Goal: Task Accomplishment & Management: Complete application form

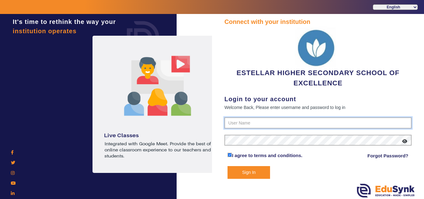
type input "7796657185"
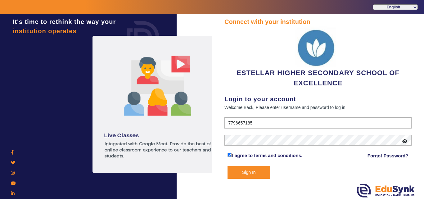
click at [242, 171] on button "Sign In" at bounding box center [249, 172] width 43 height 13
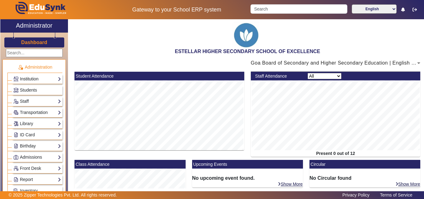
click at [25, 80] on link "Institution" at bounding box center [37, 78] width 48 height 7
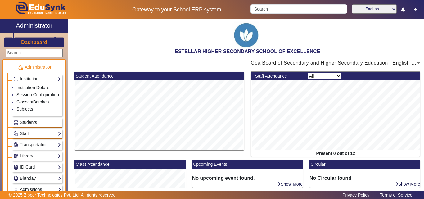
click at [26, 135] on div "Staff Teachers Non Teaching Staff Driver Support Staff" at bounding box center [37, 134] width 50 height 10
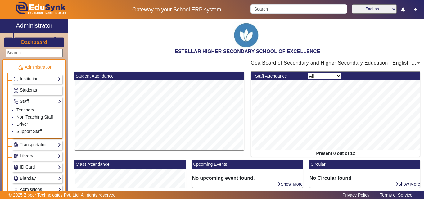
click at [39, 87] on link "Students" at bounding box center [37, 90] width 48 height 7
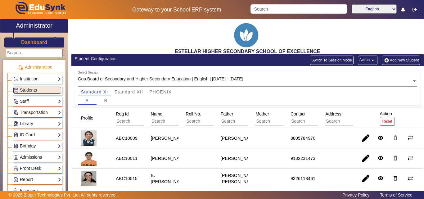
click at [397, 57] on button "Add New Student" at bounding box center [401, 60] width 39 height 9
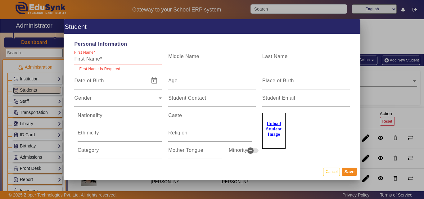
paste input "[PERSON_NAME]"
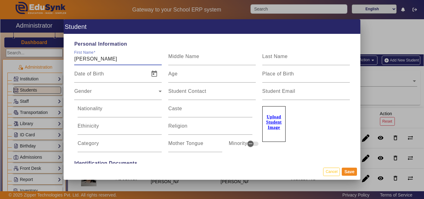
type input "[PERSON_NAME]"
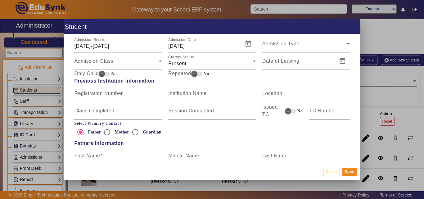
scroll to position [373, 0]
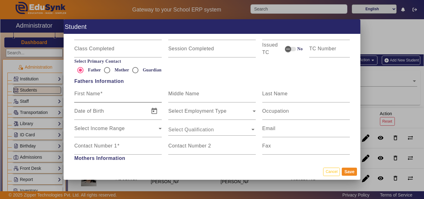
click at [106, 93] on input "First Name" at bounding box center [118, 96] width 88 height 7
paste input "[PERSON_NAME]"
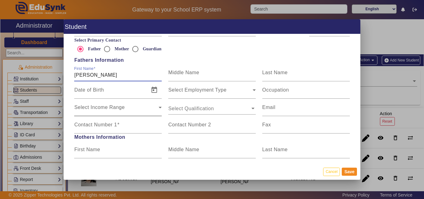
scroll to position [435, 0]
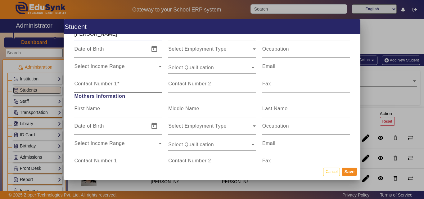
type input "[PERSON_NAME]"
click at [117, 83] on span at bounding box center [118, 83] width 2 height 5
click at [117, 83] on input "Contact Number 1" at bounding box center [118, 86] width 88 height 7
paste input "8208002156"
type input "8208002156"
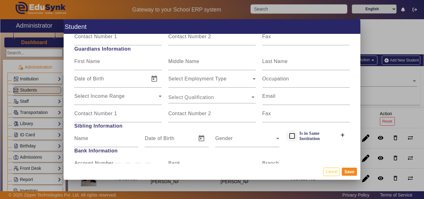
scroll to position [652, 0]
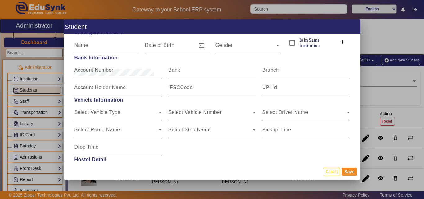
click at [294, 108] on div "Select Driver Name Select Driver Name" at bounding box center [306, 112] width 88 height 17
click at [275, 130] on mat-label "Pickup Time" at bounding box center [276, 129] width 29 height 5
click at [275, 130] on input "Pickup Time" at bounding box center [306, 132] width 88 height 7
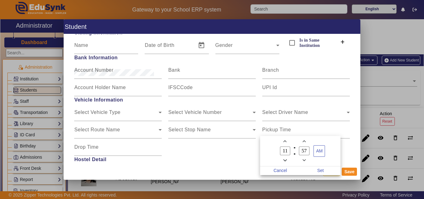
click at [356, 112] on div at bounding box center [212, 99] width 424 height 199
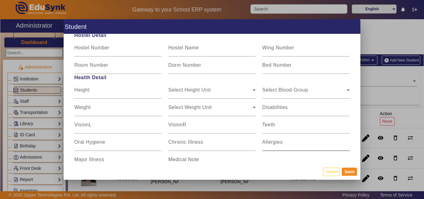
scroll to position [787, 0]
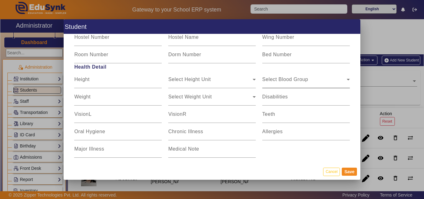
click at [311, 86] on div "Select Blood Group Select Blood Group" at bounding box center [306, 79] width 88 height 17
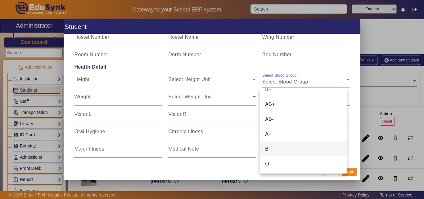
scroll to position [39, 0]
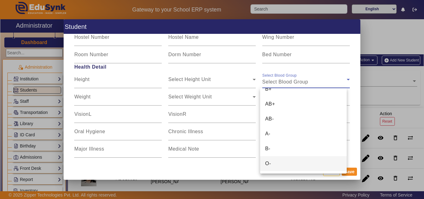
click at [278, 163] on mat-option "O-" at bounding box center [303, 163] width 86 height 15
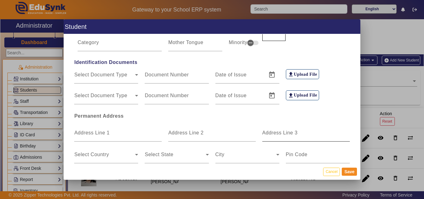
scroll to position [42, 0]
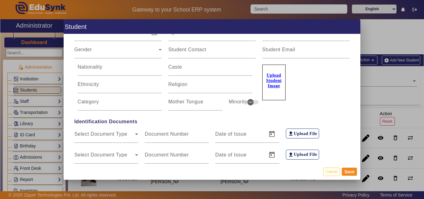
click at [273, 82] on u "Upload Student Image" at bounding box center [274, 80] width 16 height 15
click at [0, 0] on input "Upload Student Image" at bounding box center [0, 0] width 0 height 0
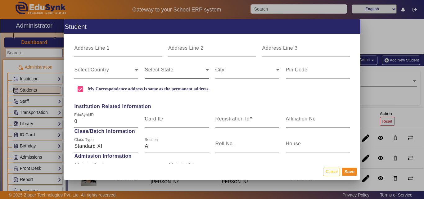
scroll to position [186, 0]
click at [233, 117] on mat-label "Registration Id" at bounding box center [232, 118] width 34 height 5
click at [233, 117] on input "Registration Id" at bounding box center [247, 120] width 64 height 7
type input "BCD10015"
click at [350, 167] on mat-dialog-actions "Cancel Save" at bounding box center [212, 172] width 297 height 16
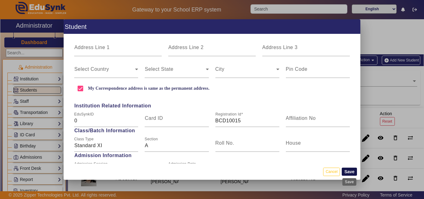
click at [349, 170] on button "Save" at bounding box center [349, 172] width 15 height 8
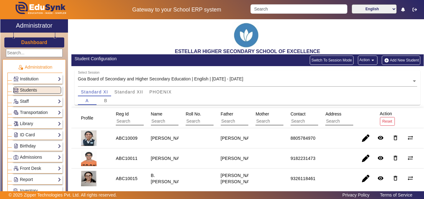
click at [392, 60] on button "Add New Student" at bounding box center [401, 60] width 39 height 9
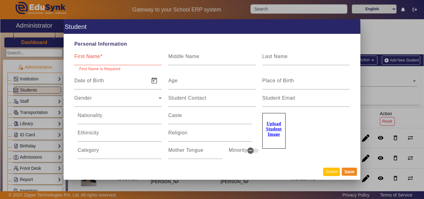
click at [331, 171] on button "Cancel" at bounding box center [331, 172] width 17 height 8
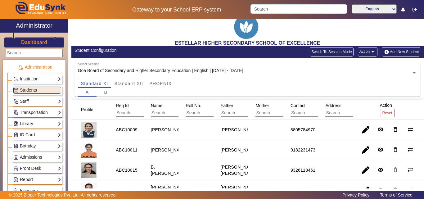
scroll to position [0, 0]
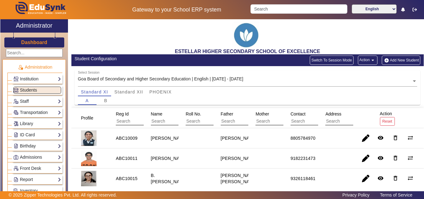
click at [391, 57] on button "Add New Student" at bounding box center [401, 60] width 39 height 9
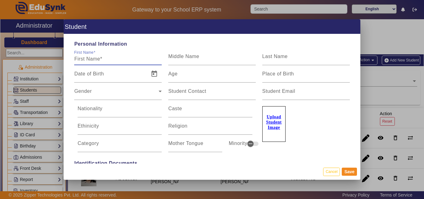
click at [110, 59] on input "First Name" at bounding box center [118, 58] width 88 height 7
paste input "[PERSON_NAME] Naik"
type input "[PERSON_NAME] Naik"
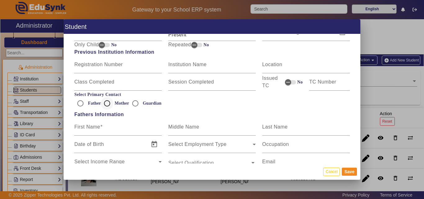
scroll to position [373, 0]
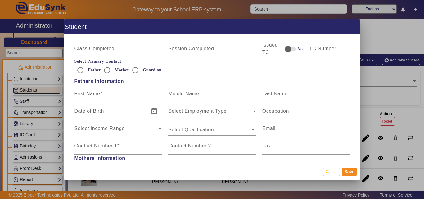
click at [106, 91] on div "First Name" at bounding box center [118, 93] width 88 height 17
paste input "[PERSON_NAME]"
type input "[PERSON_NAME]"
click at [119, 145] on span at bounding box center [118, 145] width 2 height 5
click at [119, 145] on input "Contact Number 1" at bounding box center [118, 148] width 88 height 7
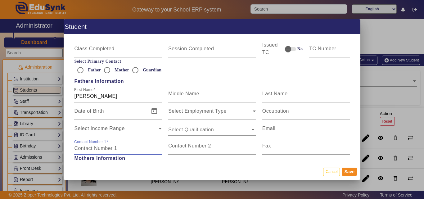
paste input "8888166804"
type input "8888166804"
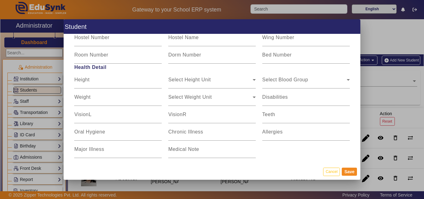
scroll to position [787, 0]
click at [324, 83] on div "Select Blood Group" at bounding box center [304, 81] width 84 height 7
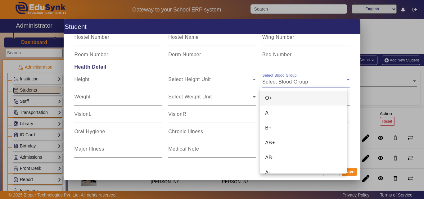
click at [305, 98] on mat-option "O+" at bounding box center [303, 98] width 86 height 15
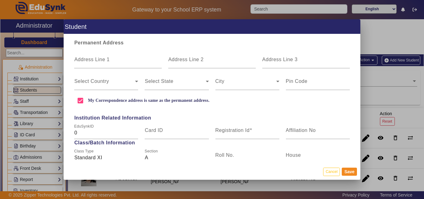
scroll to position [197, 0]
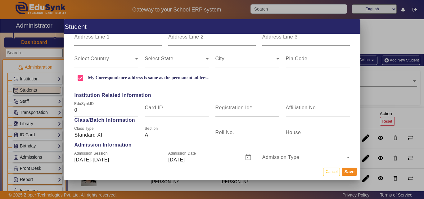
click at [240, 106] on mat-label "Registration Id" at bounding box center [232, 107] width 34 height 5
click at [240, 107] on input "Registration Id" at bounding box center [247, 110] width 64 height 7
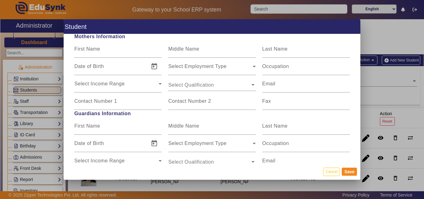
scroll to position [414, 0]
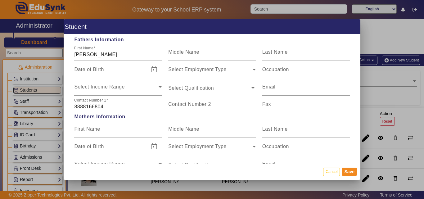
type input "ABC10010"
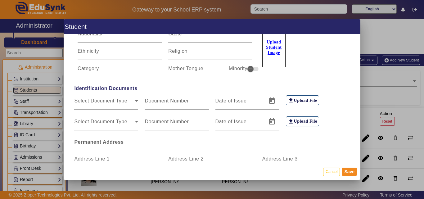
scroll to position [0, 0]
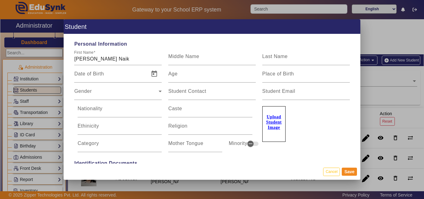
click at [279, 122] on u "Upload Student Image" at bounding box center [274, 122] width 16 height 15
click at [0, 0] on input "Upload Student Image" at bounding box center [0, 0] width 0 height 0
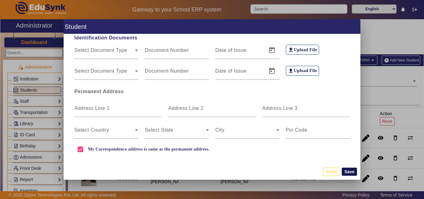
scroll to position [155, 0]
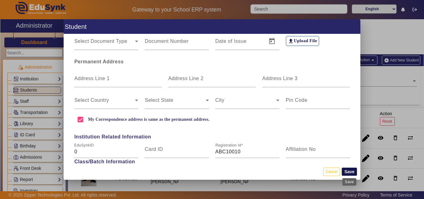
click at [353, 172] on button "Save" at bounding box center [349, 172] width 15 height 8
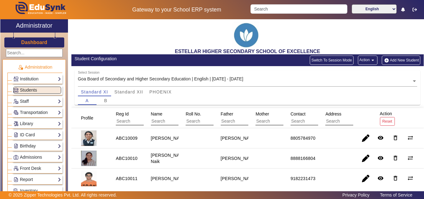
click at [397, 58] on button "Add New Student" at bounding box center [401, 60] width 39 height 9
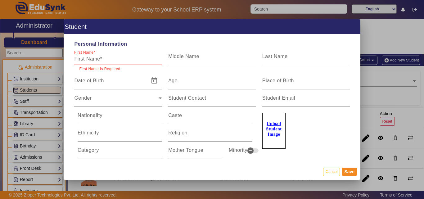
paste input "[PERSON_NAME]"
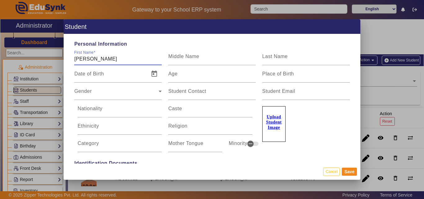
type input "[PERSON_NAME]"
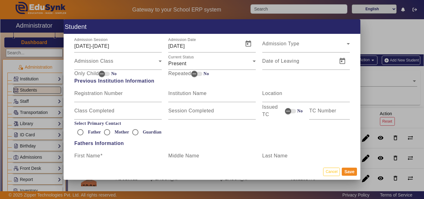
scroll to position [404, 0]
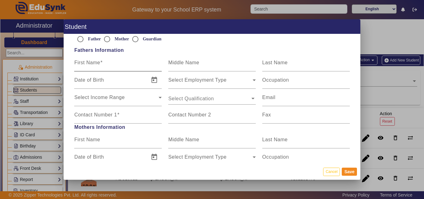
drag, startPoint x: 96, startPoint y: 68, endPoint x: 97, endPoint y: 66, distance: 3.4
click at [96, 68] on input "First Name" at bounding box center [118, 64] width 88 height 7
paste input "[PERSON_NAME]"
type input "[PERSON_NAME]"
click at [109, 109] on div "Contact Number 1" at bounding box center [118, 114] width 88 height 17
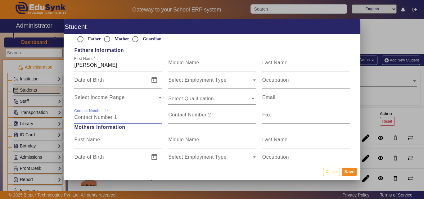
paste input "9822812632"
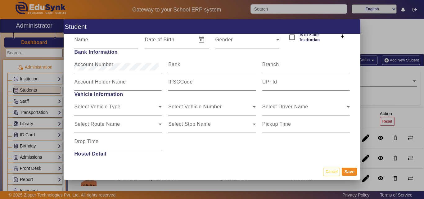
scroll to position [714, 0]
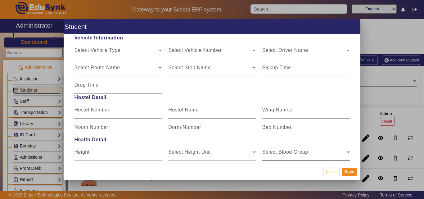
type input "9822812632"
click at [295, 149] on mat-label "Select Blood Group" at bounding box center [285, 151] width 46 height 5
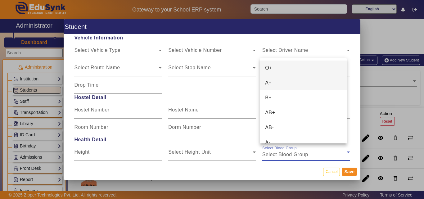
click at [285, 86] on mat-option "A+" at bounding box center [303, 82] width 86 height 15
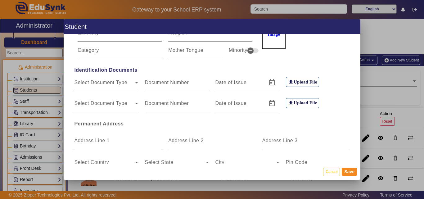
scroll to position [0, 0]
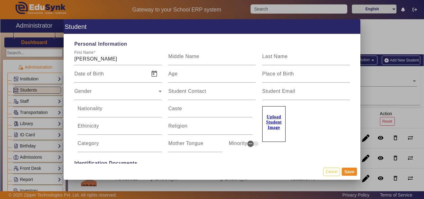
click at [273, 122] on u "Upload Student Image" at bounding box center [274, 122] width 16 height 15
click at [0, 0] on input "Upload Student Image" at bounding box center [0, 0] width 0 height 0
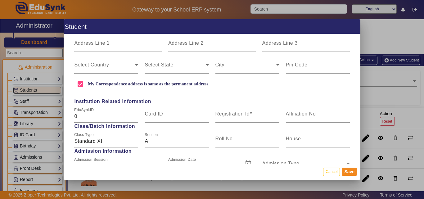
scroll to position [217, 0]
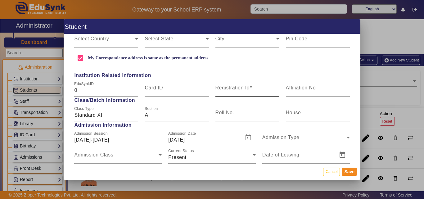
click at [215, 93] on input "Registration Id" at bounding box center [247, 90] width 64 height 7
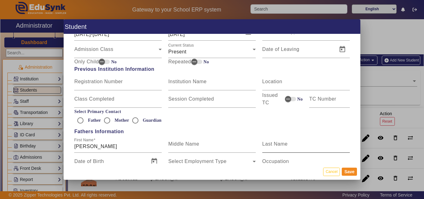
scroll to position [311, 0]
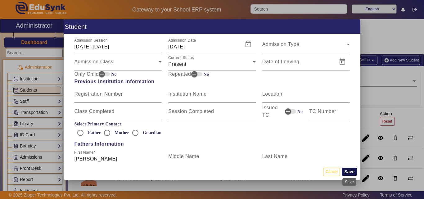
type input "ABC10027"
click at [344, 173] on button "Save" at bounding box center [349, 172] width 15 height 8
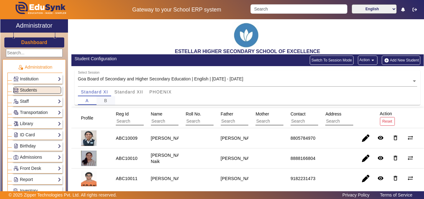
click at [110, 102] on div "B" at bounding box center [106, 100] width 19 height 9
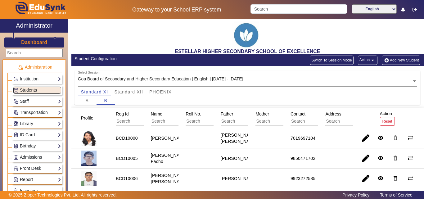
click at [395, 59] on button "Add New Student" at bounding box center [401, 60] width 39 height 9
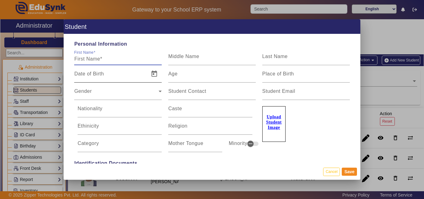
paste input "[PERSON_NAME]"
type input "[PERSON_NAME]"
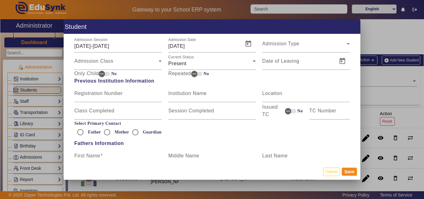
scroll to position [342, 0]
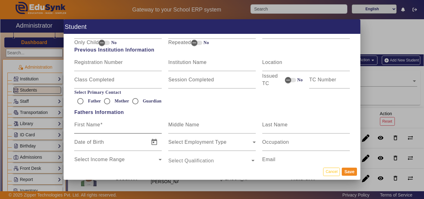
click at [101, 127] on label "First Name" at bounding box center [88, 125] width 28 height 6
click at [101, 127] on input "First Name" at bounding box center [118, 127] width 88 height 7
paste input "[PERSON_NAME]"
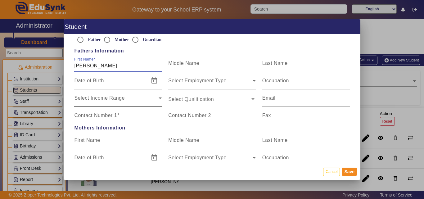
scroll to position [404, 0]
type input "[PERSON_NAME]"
click at [107, 112] on mat-label "Contact Number 1" at bounding box center [95, 114] width 43 height 5
click at [107, 114] on input "Contact Number 1" at bounding box center [118, 117] width 88 height 7
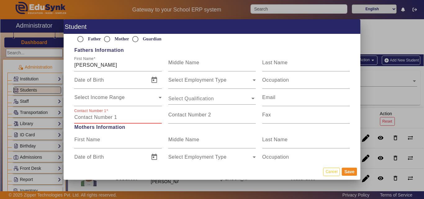
paste input "9822581416"
type input "9822581416"
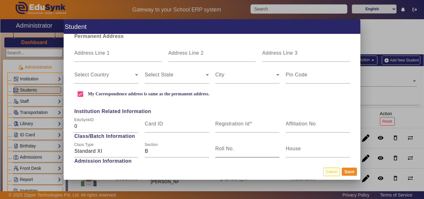
scroll to position [186, 0]
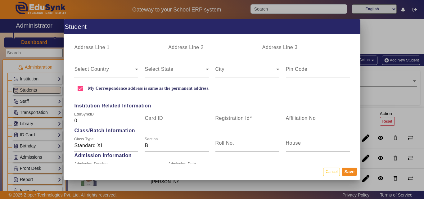
click at [239, 118] on mat-label "Registration Id" at bounding box center [232, 118] width 34 height 5
click at [239, 118] on input "Registration Id" at bounding box center [247, 120] width 64 height 7
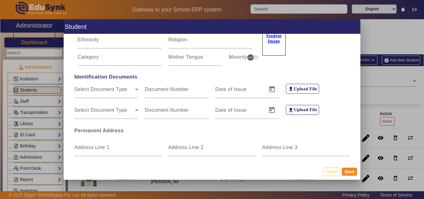
scroll to position [31, 0]
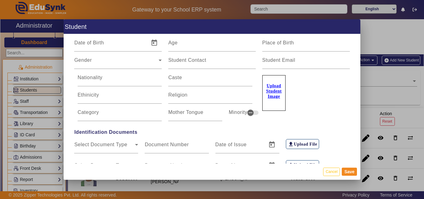
type input "BCD10014"
click at [273, 88] on label "Upload Student Image" at bounding box center [273, 93] width 23 height 36
click at [0, 0] on input "Upload Student Image" at bounding box center [0, 0] width 0 height 0
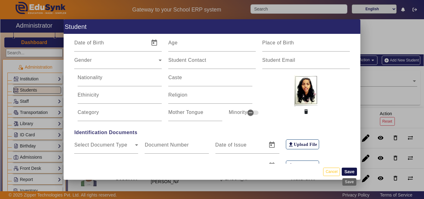
click at [352, 170] on button "Save" at bounding box center [349, 172] width 15 height 8
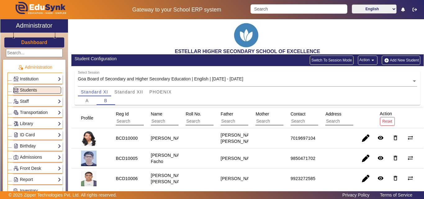
click at [401, 55] on div "Student Configuration Switch To Session Mode Action arrow_drop_down Add New Stu…" at bounding box center [247, 60] width 352 height 12
click at [400, 60] on button "Add New Student" at bounding box center [401, 60] width 39 height 9
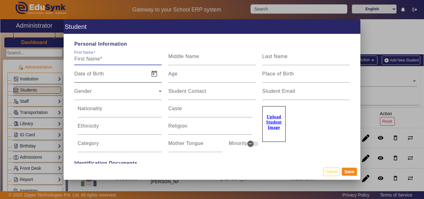
paste input "Saema [PERSON_NAME]"
type input "Saema [PERSON_NAME]"
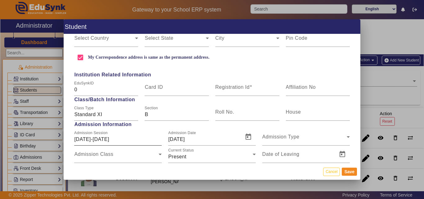
scroll to position [342, 0]
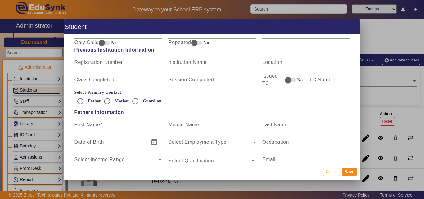
click at [94, 123] on mat-label "First Name" at bounding box center [87, 124] width 26 height 5
click at [94, 124] on input "First Name" at bounding box center [118, 127] width 88 height 7
paste input "[PERSON_NAME] [PERSON_NAME]"
type input "[PERSON_NAME] [PERSON_NAME]"
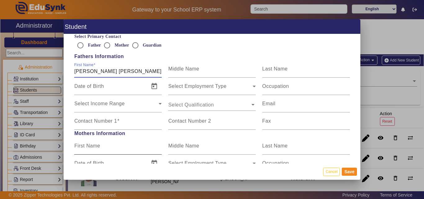
scroll to position [404, 0]
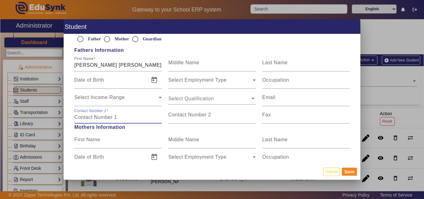
click at [125, 119] on input "Contact Number 1" at bounding box center [118, 117] width 88 height 7
paste input "7397929747"
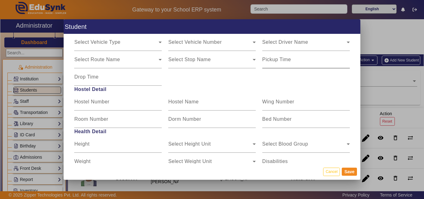
scroll to position [776, 0]
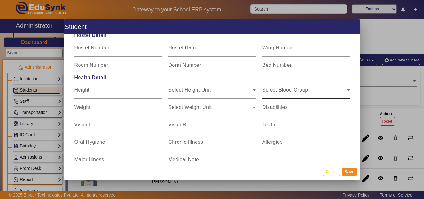
type input "7397929747"
click at [306, 95] on span "Select Blood Group" at bounding box center [304, 92] width 84 height 7
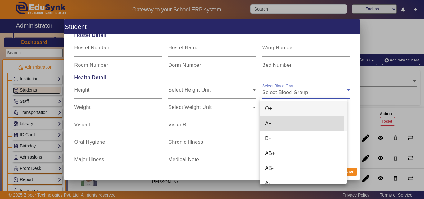
click at [291, 124] on mat-option "A+" at bounding box center [303, 123] width 86 height 15
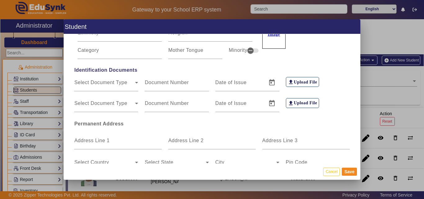
scroll to position [186, 0]
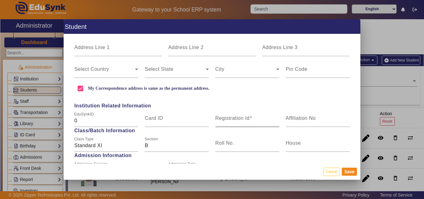
click at [239, 119] on mat-label "Registration Id" at bounding box center [232, 118] width 34 height 5
click at [239, 119] on input "Registration Id" at bounding box center [247, 120] width 64 height 7
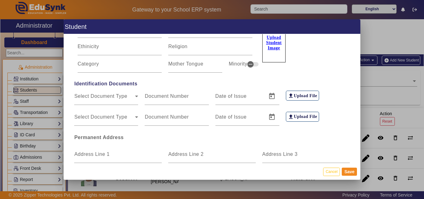
scroll to position [0, 0]
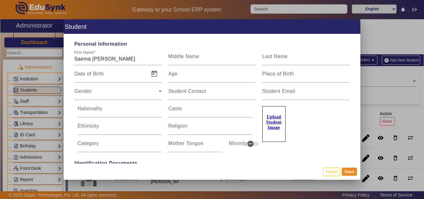
type input "BCD10019"
click at [274, 123] on u "Upload Student Image" at bounding box center [274, 122] width 16 height 15
click at [0, 0] on input "Upload Student Image" at bounding box center [0, 0] width 0 height 0
click at [273, 123] on u "Upload Student Image" at bounding box center [274, 122] width 16 height 15
click at [0, 0] on input "Upload Student Image" at bounding box center [0, 0] width 0 height 0
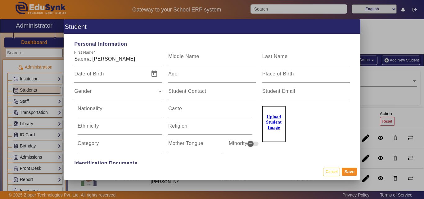
click at [271, 128] on u "Upload Student Image" at bounding box center [274, 122] width 16 height 15
click at [0, 0] on input "Upload Student Image" at bounding box center [0, 0] width 0 height 0
click at [274, 125] on label "Upload Student Image" at bounding box center [273, 124] width 23 height 36
click at [0, 0] on input "Upload Student Image" at bounding box center [0, 0] width 0 height 0
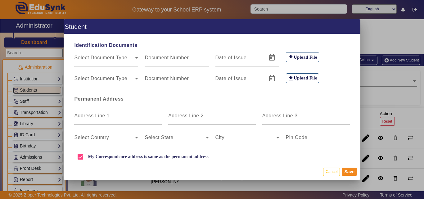
scroll to position [186, 0]
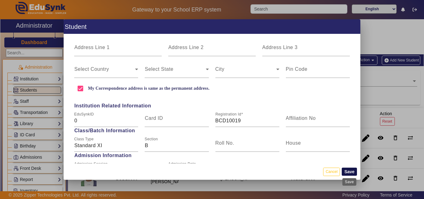
click at [352, 171] on button "Save" at bounding box center [349, 172] width 15 height 8
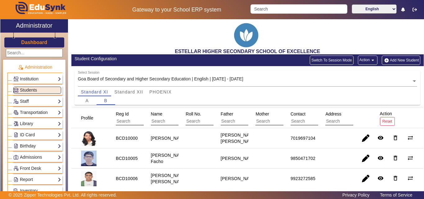
click at [396, 60] on button "Add New Student" at bounding box center [401, 60] width 39 height 9
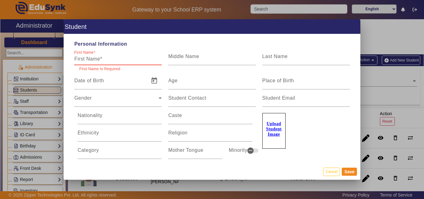
paste input "[PERSON_NAME]"
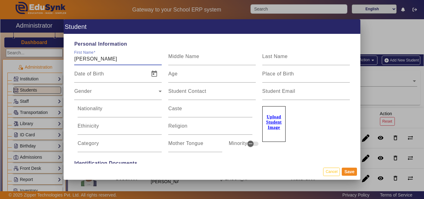
type input "[PERSON_NAME]"
click at [274, 123] on u "Upload Student Image" at bounding box center [274, 122] width 16 height 15
click at [0, 0] on input "Upload Student Image" at bounding box center [0, 0] width 0 height 0
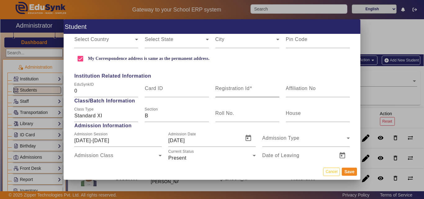
scroll to position [217, 0]
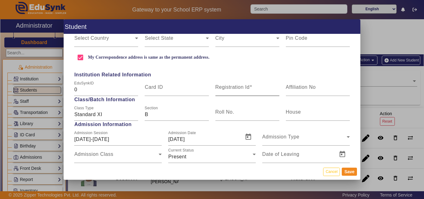
click at [250, 85] on span at bounding box center [251, 86] width 2 height 5
click at [249, 86] on input "Registration Id" at bounding box center [247, 89] width 64 height 7
type input "b"
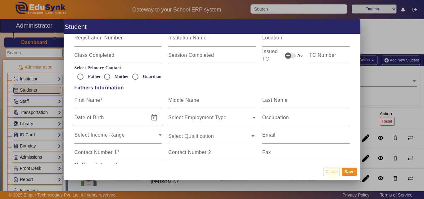
scroll to position [373, 0]
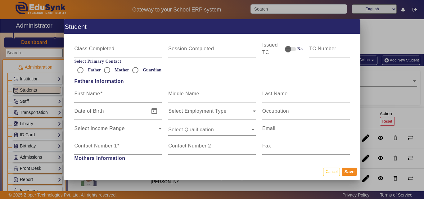
type input "BCD10017"
click at [114, 95] on input "First Name" at bounding box center [118, 96] width 88 height 7
paste input "[PERSON_NAME]"
type input "[PERSON_NAME]"
click at [105, 144] on mat-label "Contact Number 1" at bounding box center [95, 145] width 43 height 5
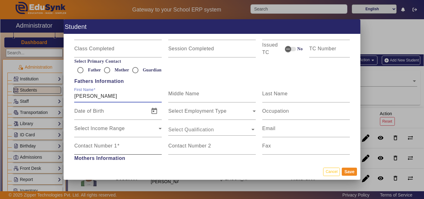
click at [105, 145] on input "Contact Number 1" at bounding box center [118, 148] width 88 height 7
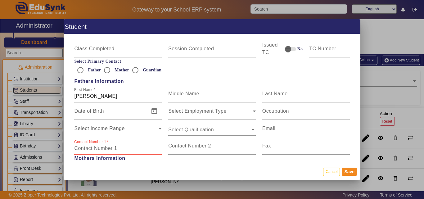
paste input "9850474613"
type input "9850474613"
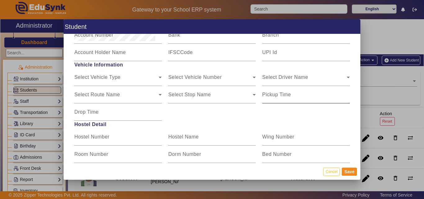
scroll to position [714, 0]
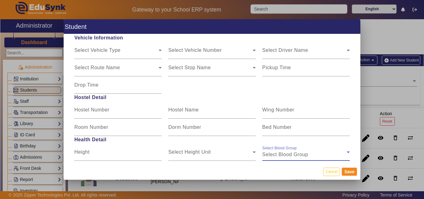
click at [302, 156] on span "Select Blood Group" at bounding box center [285, 154] width 46 height 5
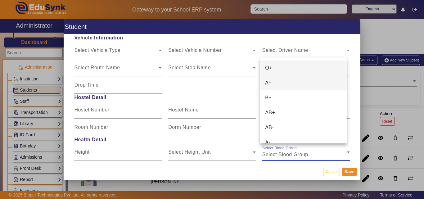
click at [293, 81] on mat-option "A+" at bounding box center [303, 82] width 86 height 15
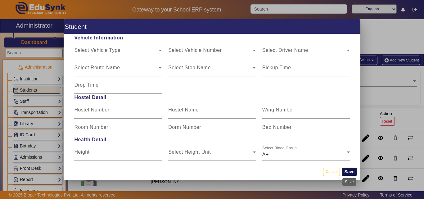
click at [348, 171] on button "Save" at bounding box center [349, 172] width 15 height 8
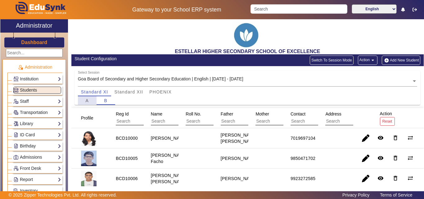
click at [87, 100] on span "A" at bounding box center [86, 100] width 3 height 4
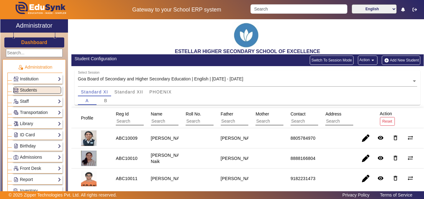
click at [405, 61] on button "Add New Student" at bounding box center [401, 60] width 39 height 9
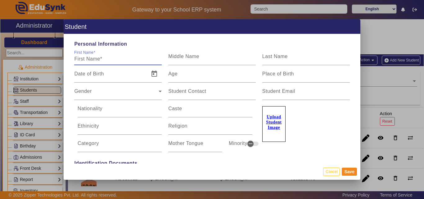
paste input "[PERSON_NAME] [PERSON_NAME]"
type input "[PERSON_NAME] [PERSON_NAME]"
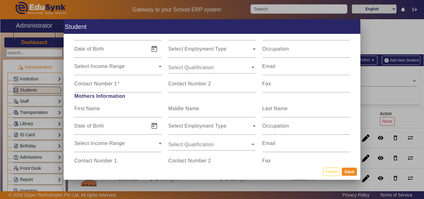
scroll to position [404, 0]
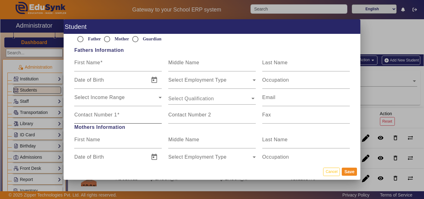
click at [117, 117] on mat-label "Contact Number 1" at bounding box center [95, 114] width 43 height 5
click at [117, 117] on input "Contact Number 1" at bounding box center [118, 117] width 88 height 7
paste input "9923761267"
type input "9923761267"
click at [117, 65] on input "First Name" at bounding box center [118, 64] width 88 height 7
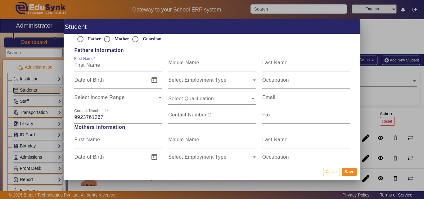
paste input "[PERSON_NAME]"
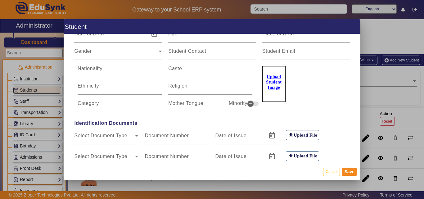
scroll to position [0, 0]
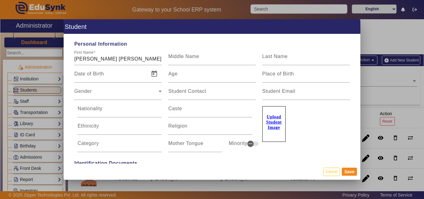
type input "[PERSON_NAME]"
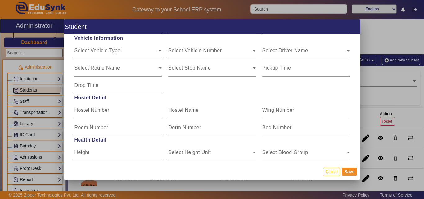
scroll to position [714, 0]
click at [298, 150] on mat-label "Select Blood Group" at bounding box center [285, 151] width 46 height 5
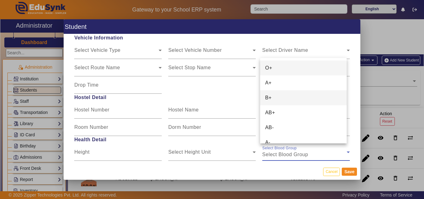
drag, startPoint x: 285, startPoint y: 105, endPoint x: 288, endPoint y: 98, distance: 7.9
click at [288, 98] on div "O+ A+ B+ AB+ AB- A- B- O-" at bounding box center [303, 100] width 86 height 85
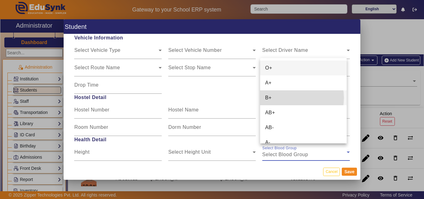
click at [288, 98] on mat-option "B+" at bounding box center [303, 97] width 86 height 15
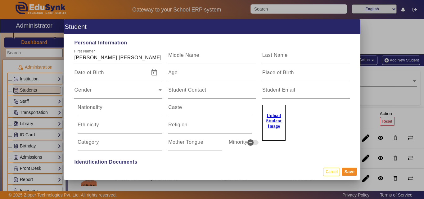
scroll to position [0, 0]
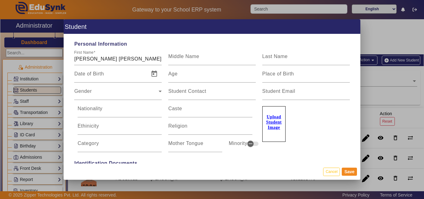
click at [271, 124] on u "Upload Student Image" at bounding box center [274, 122] width 16 height 15
click at [0, 0] on input "Upload Student Image" at bounding box center [0, 0] width 0 height 0
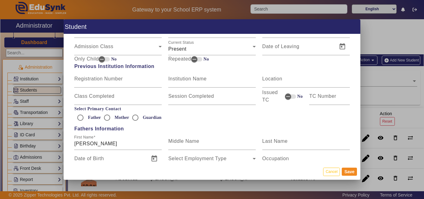
scroll to position [404, 0]
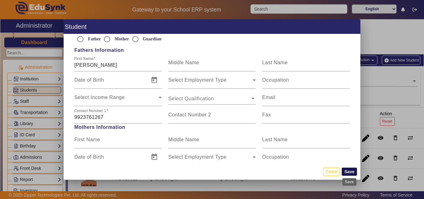
click at [350, 171] on button "Save" at bounding box center [349, 172] width 15 height 8
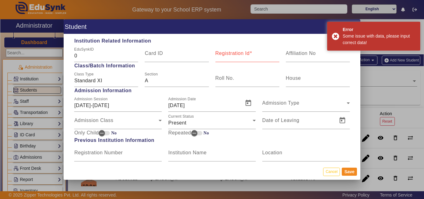
scroll to position [248, 0]
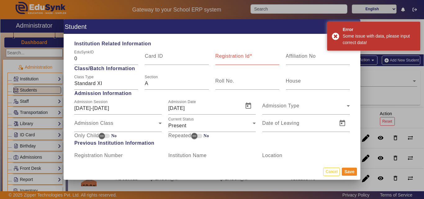
click at [235, 58] on mat-label "Registration Id" at bounding box center [232, 55] width 34 height 5
click at [235, 58] on input "Registration Id" at bounding box center [247, 58] width 64 height 7
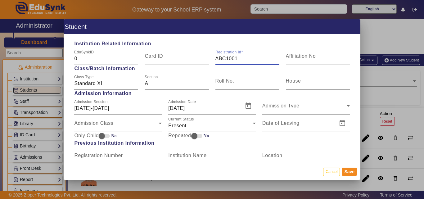
click at [236, 57] on input "ABC1001" at bounding box center [247, 58] width 64 height 7
click at [245, 58] on input "7ABC1001" at bounding box center [247, 58] width 64 height 7
click at [219, 59] on input "7ABC10017" at bounding box center [247, 58] width 64 height 7
type input "ABC10017"
click at [348, 170] on button "Save" at bounding box center [349, 172] width 15 height 8
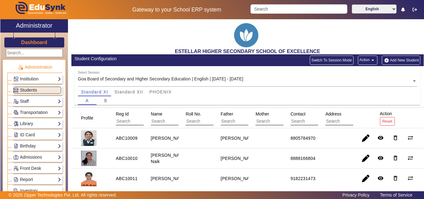
click at [396, 60] on button "Add New Student" at bounding box center [401, 60] width 39 height 9
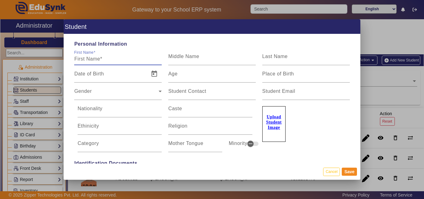
paste input "[PERSON_NAME]"
type input "[PERSON_NAME]"
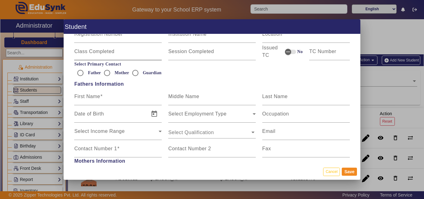
scroll to position [373, 0]
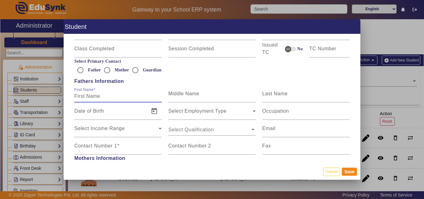
click at [98, 98] on input "First Name" at bounding box center [118, 96] width 88 height 7
paste input "[PERSON_NAME]"
type input "[PERSON_NAME]"
click at [129, 145] on input "Contact Number 1" at bounding box center [118, 148] width 88 height 7
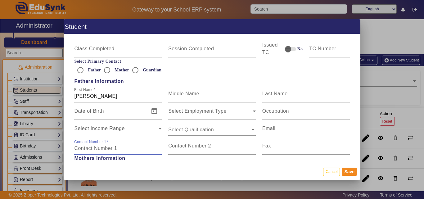
paste input "9823690167"
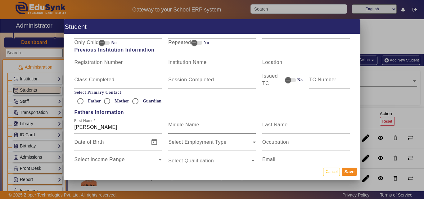
scroll to position [217, 0]
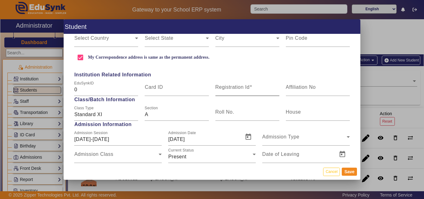
type input "9823690167"
click at [223, 82] on div "Registration Id" at bounding box center [247, 87] width 64 height 17
type input "a"
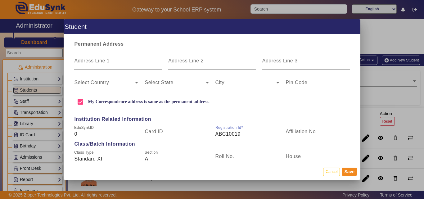
scroll to position [124, 0]
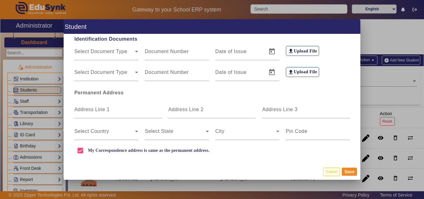
type input "ABC10019"
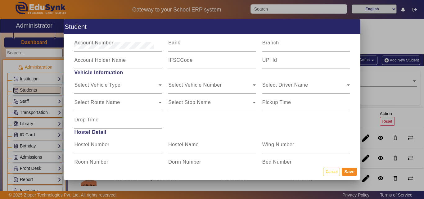
scroll to position [714, 0]
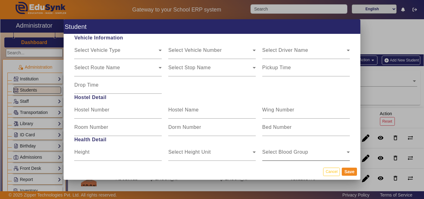
click at [294, 152] on span "Select Blood Group" at bounding box center [304, 154] width 84 height 7
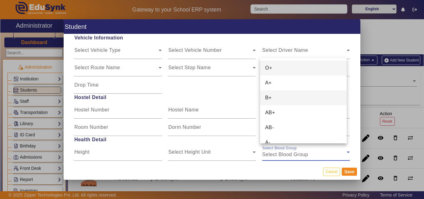
click at [283, 96] on mat-option "B+" at bounding box center [303, 97] width 86 height 15
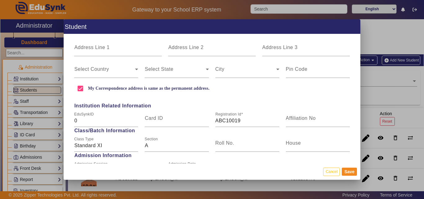
scroll to position [0, 0]
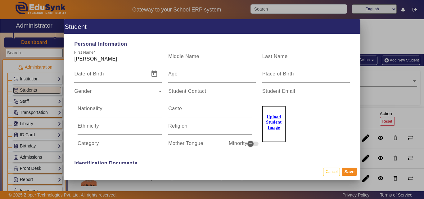
click at [263, 123] on label "Upload Student Image" at bounding box center [273, 124] width 23 height 36
click at [0, 0] on input "Upload Student Image" at bounding box center [0, 0] width 0 height 0
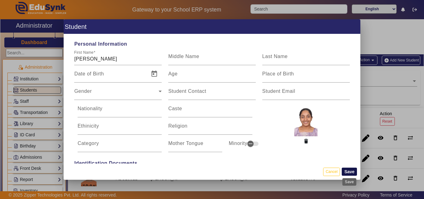
click at [347, 174] on button "Save" at bounding box center [349, 172] width 15 height 8
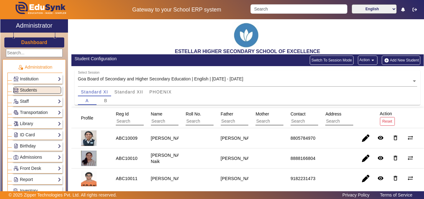
click at [391, 59] on button "Add New Student" at bounding box center [401, 60] width 39 height 9
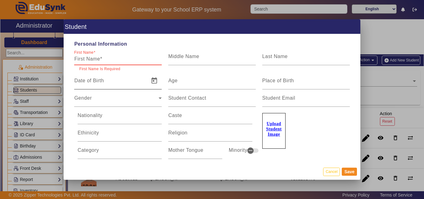
paste input "[PERSON_NAME] D'sa"
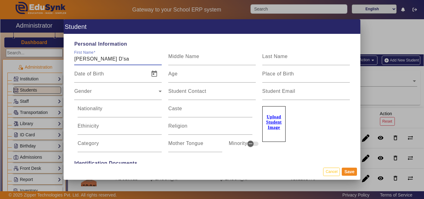
type input "[PERSON_NAME] D'sa"
click at [271, 122] on u "Upload Student Image" at bounding box center [274, 122] width 16 height 15
click at [0, 0] on input "Upload Student Image" at bounding box center [0, 0] width 0 height 0
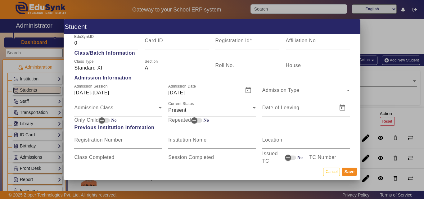
scroll to position [217, 0]
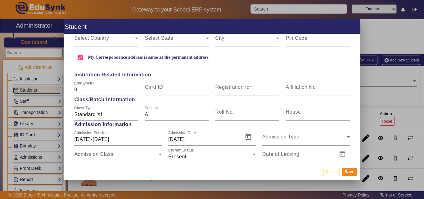
click at [245, 89] on mat-label "Registration Id" at bounding box center [232, 86] width 34 height 5
click at [245, 89] on input "Registration Id" at bounding box center [247, 89] width 64 height 7
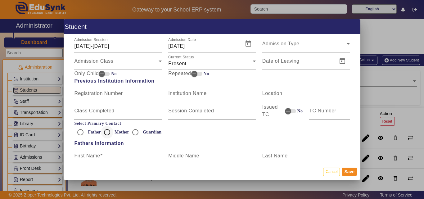
scroll to position [373, 0]
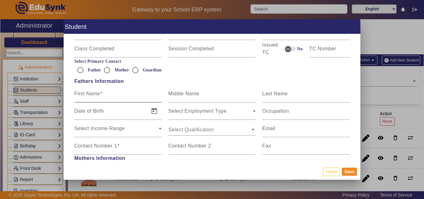
type input "ABC10020"
click at [98, 96] on mat-label "First Name" at bounding box center [87, 93] width 26 height 5
click at [98, 96] on input "First Name" at bounding box center [118, 96] width 88 height 7
paste input "[PERSON_NAME]"
type input "[PERSON_NAME]"
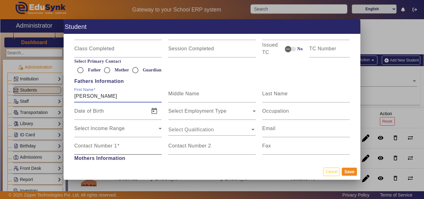
click at [122, 143] on div "Contact Number 1" at bounding box center [118, 145] width 88 height 17
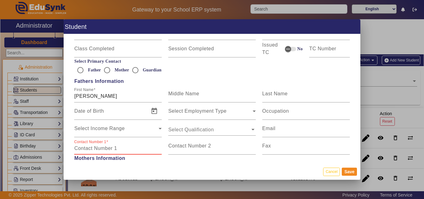
paste input "7588445267"
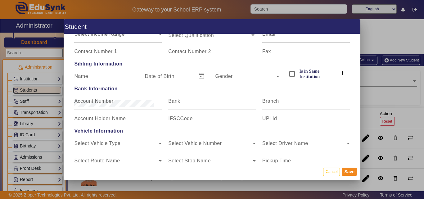
scroll to position [745, 0]
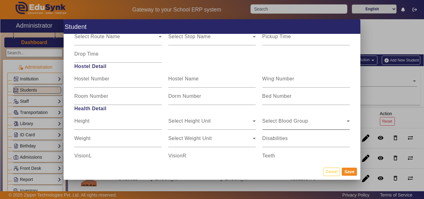
type input "7588445267"
click at [292, 124] on span "Select Blood Group" at bounding box center [304, 123] width 84 height 7
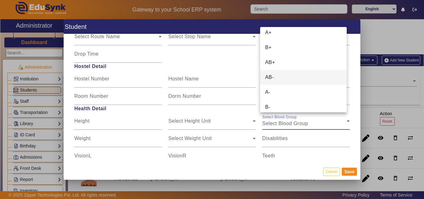
scroll to position [39, 0]
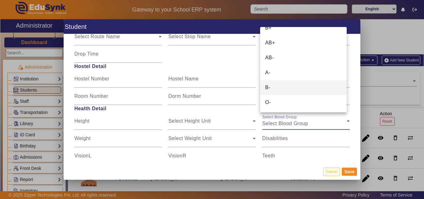
click at [287, 87] on mat-option "B-" at bounding box center [303, 87] width 86 height 15
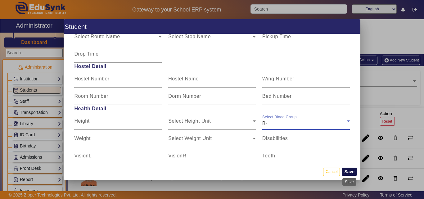
click at [346, 174] on button "Save" at bounding box center [349, 172] width 15 height 8
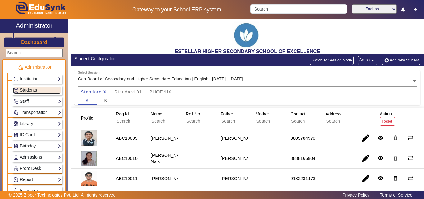
click at [410, 58] on button "Add New Student" at bounding box center [401, 60] width 39 height 9
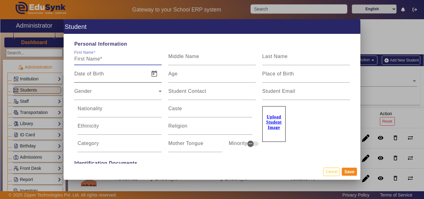
paste input "[PERSON_NAME] Alornecar"
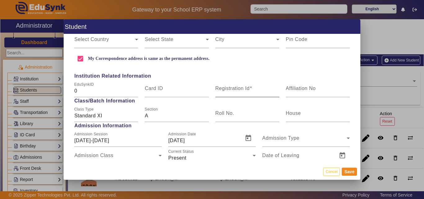
scroll to position [217, 0]
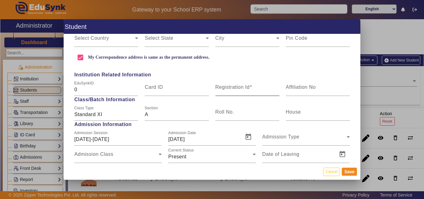
type input "[PERSON_NAME] Alornecar"
click at [229, 88] on mat-label "Registration Id" at bounding box center [232, 86] width 34 height 5
click at [229, 88] on input "Registration Id" at bounding box center [247, 89] width 64 height 7
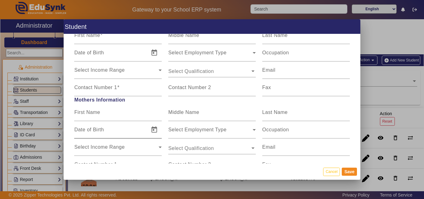
scroll to position [404, 0]
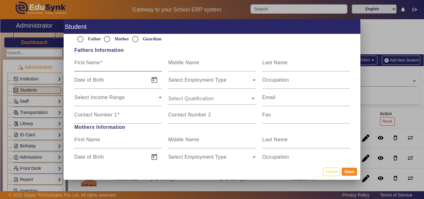
type input "ABC10032"
click at [108, 69] on input "First Name" at bounding box center [118, 64] width 88 height 7
paste input "[PERSON_NAME]"
type input "[PERSON_NAME]"
click at [105, 112] on mat-label "Contact Number 1" at bounding box center [95, 114] width 43 height 5
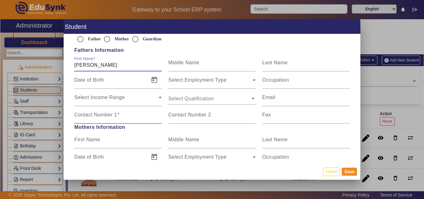
click at [105, 114] on input "Contact Number 1" at bounding box center [118, 117] width 88 height 7
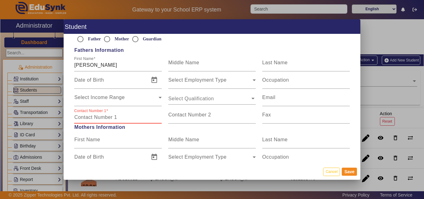
paste input "9822016689"
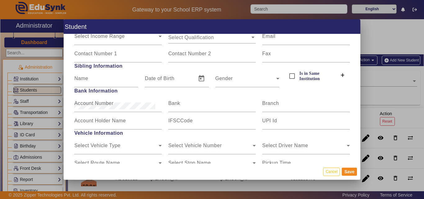
scroll to position [714, 0]
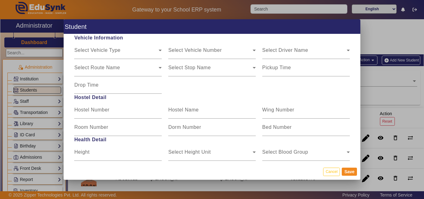
type input "9822016689"
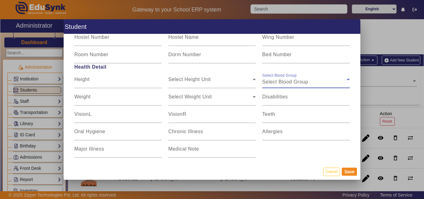
click at [294, 82] on span "Select Blood Group" at bounding box center [285, 81] width 46 height 5
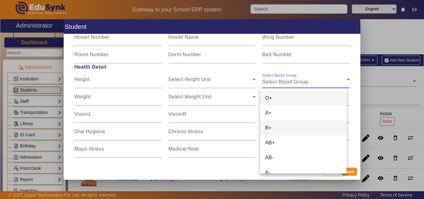
click at [281, 126] on mat-option "B+" at bounding box center [303, 127] width 86 height 15
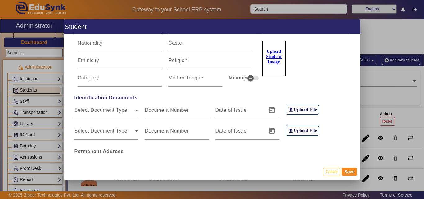
scroll to position [11, 0]
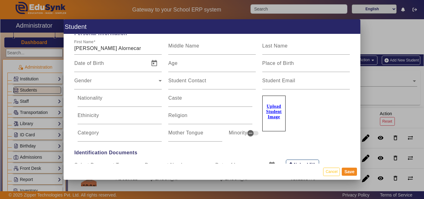
click at [268, 111] on u "Upload Student Image" at bounding box center [274, 111] width 16 height 15
click at [0, 0] on input "Upload Student Image" at bounding box center [0, 0] width 0 height 0
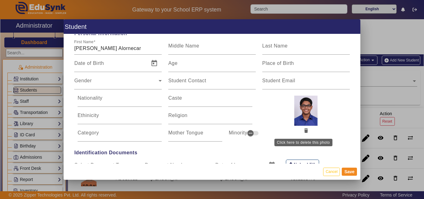
click at [304, 130] on icon "button" at bounding box center [306, 131] width 4 height 4
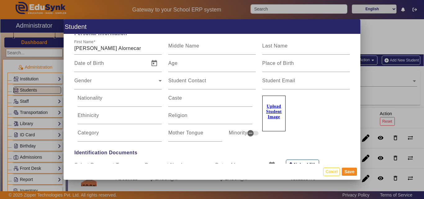
click at [267, 116] on u "Upload Student Image" at bounding box center [274, 111] width 16 height 15
click at [0, 0] on input "Upload Student Image" at bounding box center [0, 0] width 0 height 0
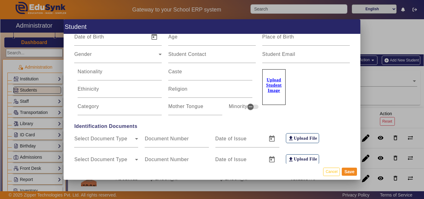
scroll to position [0, 0]
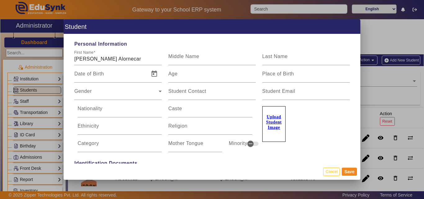
click at [280, 116] on label "Upload Student Image" at bounding box center [273, 124] width 23 height 36
click at [0, 0] on input "Upload Student Image" at bounding box center [0, 0] width 0 height 0
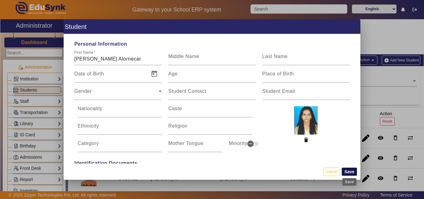
click at [346, 171] on button "Save" at bounding box center [349, 172] width 15 height 8
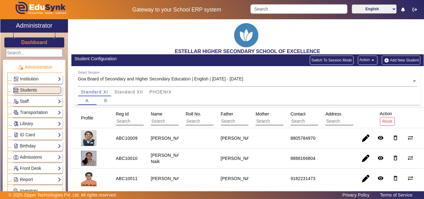
click at [390, 61] on button "Add New Student" at bounding box center [401, 60] width 39 height 9
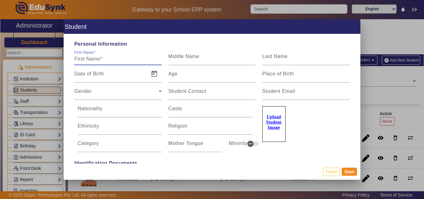
paste input "[PERSON_NAME]"
type input "[PERSON_NAME]"
click at [273, 118] on u "Upload Student Image" at bounding box center [274, 122] width 16 height 15
click at [0, 0] on input "Upload Student Image" at bounding box center [0, 0] width 0 height 0
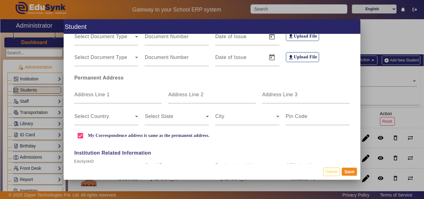
scroll to position [186, 0]
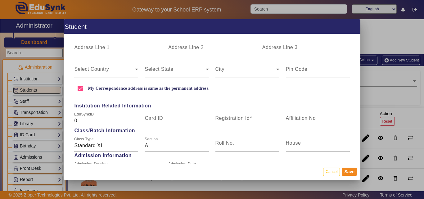
click at [222, 111] on div "Registration Id" at bounding box center [247, 118] width 64 height 17
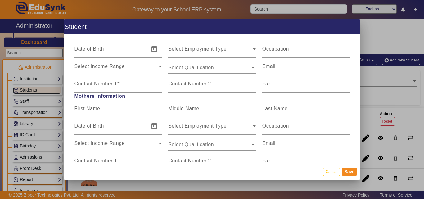
scroll to position [342, 0]
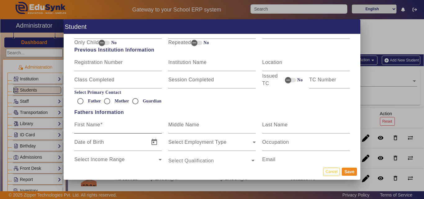
type input "ABC10034"
click at [95, 126] on mat-label "First Name" at bounding box center [87, 124] width 26 height 5
click at [95, 126] on input "First Name" at bounding box center [118, 127] width 88 height 7
paste input "[PERSON_NAME]"
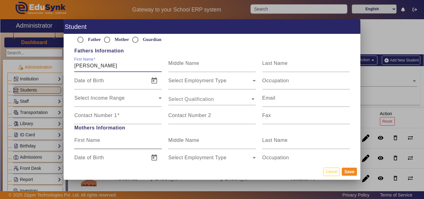
scroll to position [404, 0]
type input "[PERSON_NAME]"
click at [129, 111] on div "Contact Number 1" at bounding box center [118, 114] width 88 height 17
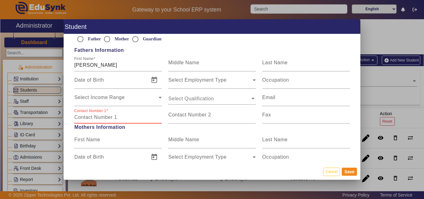
paste input "9850241045"
type input "9850241045"
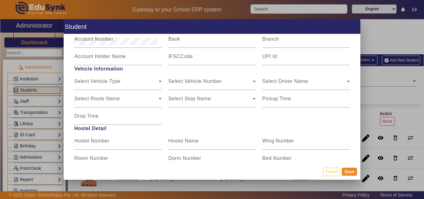
scroll to position [787, 0]
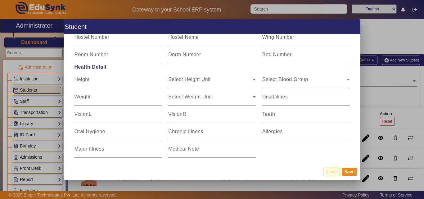
click at [317, 86] on div "Select Blood Group Select Blood Group" at bounding box center [306, 79] width 88 height 17
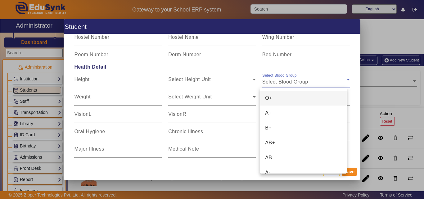
click at [305, 93] on mat-option "O+" at bounding box center [303, 98] width 86 height 15
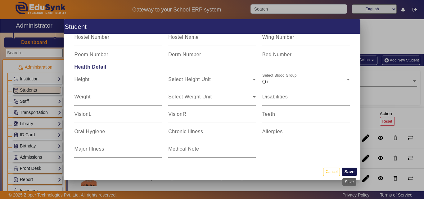
click at [348, 171] on button "Save" at bounding box center [349, 172] width 15 height 8
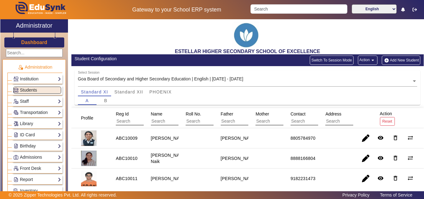
click at [388, 60] on button "Add New Student" at bounding box center [401, 60] width 39 height 9
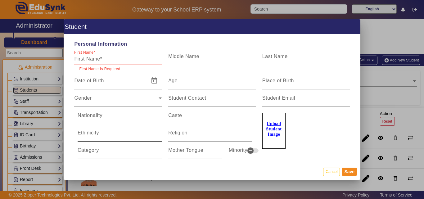
paste input "[PERSON_NAME]"
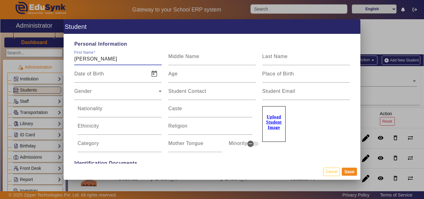
type input "[PERSON_NAME]"
click at [283, 122] on label "Upload Student Image" at bounding box center [273, 124] width 23 height 36
click at [0, 0] on input "Upload Student Image" at bounding box center [0, 0] width 0 height 0
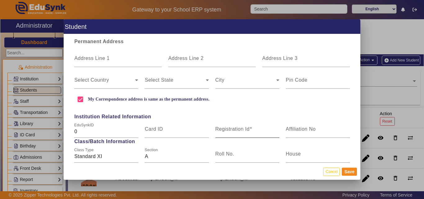
scroll to position [186, 0]
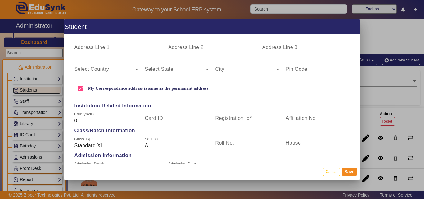
click at [250, 120] on span at bounding box center [251, 118] width 2 height 5
click at [250, 120] on input "Registration Id" at bounding box center [247, 120] width 64 height 7
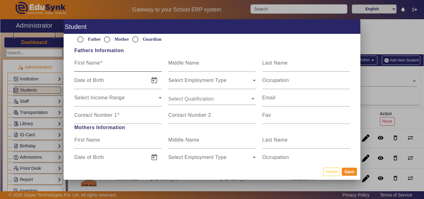
scroll to position [404, 0]
type input "ABC10038"
click at [93, 64] on mat-label "First Name" at bounding box center [87, 62] width 26 height 5
click at [93, 64] on input "First Name" at bounding box center [118, 64] width 88 height 7
paste input "[PERSON_NAME]"
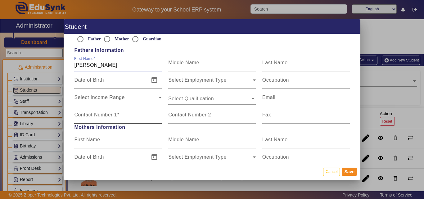
type input "[PERSON_NAME]"
click at [131, 117] on input "Contact Number 1" at bounding box center [118, 117] width 88 height 7
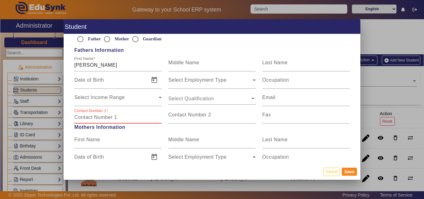
paste input "8459250628"
type input "8459250628"
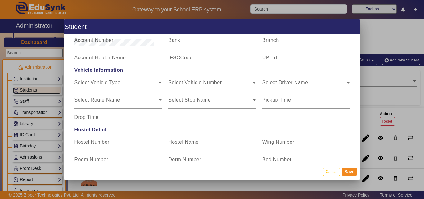
scroll to position [745, 0]
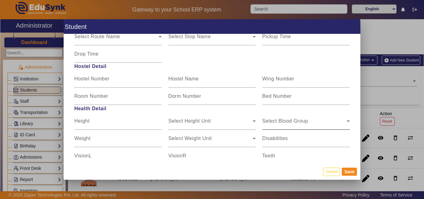
click at [295, 122] on span "Select Blood Group" at bounding box center [304, 123] width 84 height 7
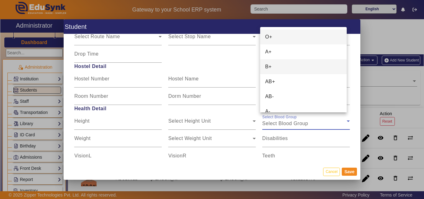
click at [276, 64] on mat-option "B+" at bounding box center [303, 66] width 86 height 15
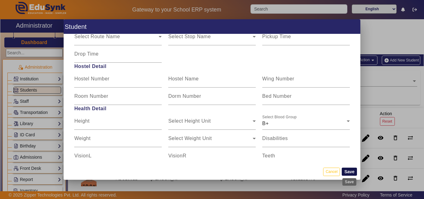
click at [350, 173] on button "Save" at bounding box center [349, 172] width 15 height 8
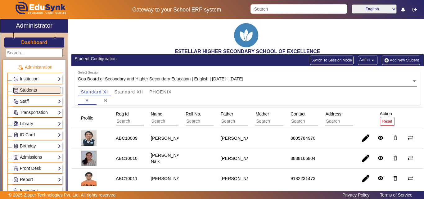
click at [398, 57] on button "Add New Student" at bounding box center [401, 60] width 39 height 9
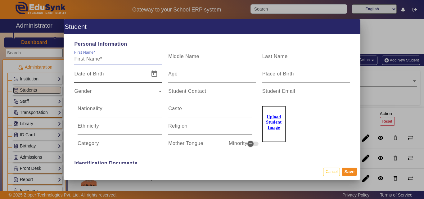
paste input "[PERSON_NAME] [PERSON_NAME]"
type input "[PERSON_NAME] [PERSON_NAME]"
click at [273, 123] on u "Upload Student Image" at bounding box center [274, 122] width 16 height 15
click at [0, 0] on input "Upload Student Image" at bounding box center [0, 0] width 0 height 0
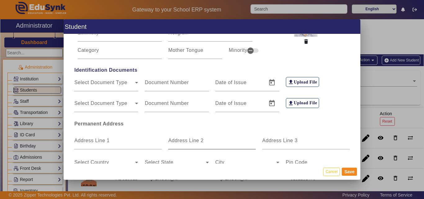
scroll to position [155, 0]
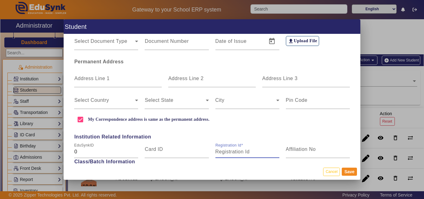
click at [220, 153] on input "Registration Id" at bounding box center [247, 151] width 64 height 7
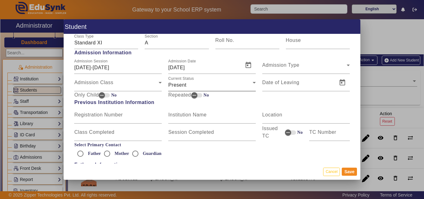
scroll to position [342, 0]
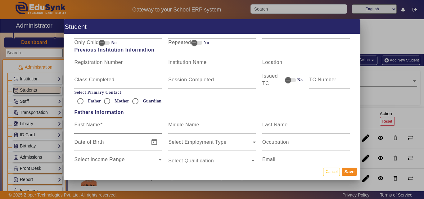
type input "ABC10041"
click at [123, 129] on input "First Name" at bounding box center [118, 127] width 88 height 7
paste input "[PERSON_NAME]"
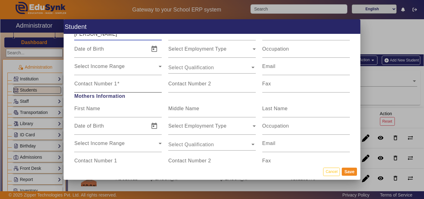
type input "[PERSON_NAME]"
click at [121, 84] on input "Contact Number 1" at bounding box center [118, 86] width 88 height 7
paste input "9859471776"
type input "9859471776"
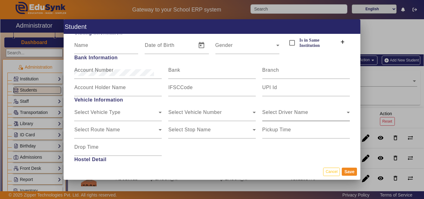
scroll to position [745, 0]
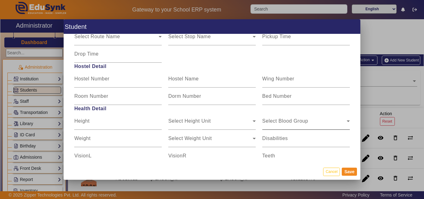
click at [315, 119] on div "Select Blood Group Select Blood Group" at bounding box center [306, 120] width 88 height 17
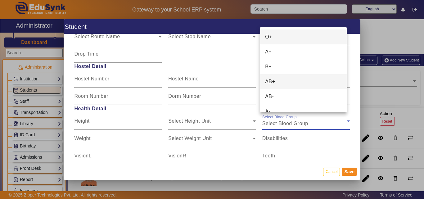
click at [279, 76] on mat-option "AB+" at bounding box center [303, 81] width 86 height 15
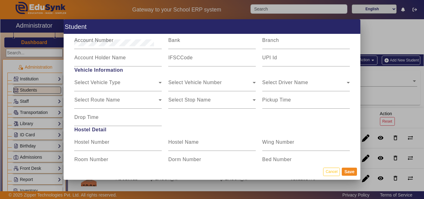
scroll to position [621, 0]
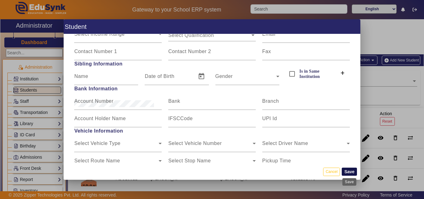
click at [353, 171] on button "Save" at bounding box center [349, 172] width 15 height 8
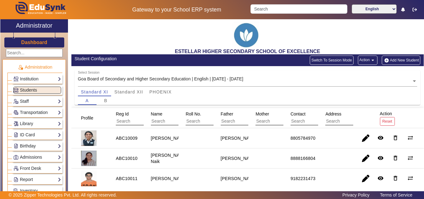
click at [397, 58] on button "Add New Student" at bounding box center [401, 60] width 39 height 9
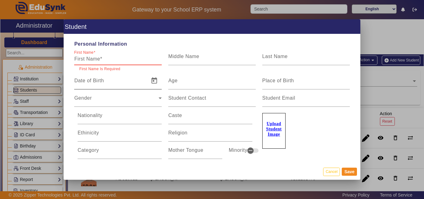
paste input "[PERSON_NAME]"
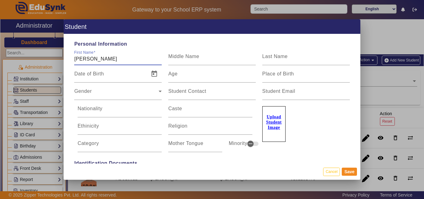
type input "[PERSON_NAME]"
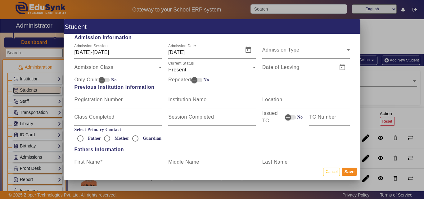
scroll to position [373, 0]
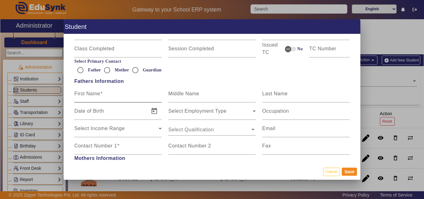
click at [96, 99] on input "First Name" at bounding box center [118, 96] width 88 height 7
paste input "[PERSON_NAME]"
type input "[PERSON_NAME]"
click at [114, 152] on input "Contact Number 1" at bounding box center [118, 148] width 88 height 7
paste input "9823642024"
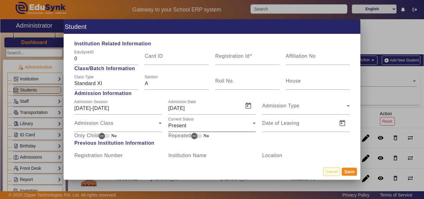
scroll to position [186, 0]
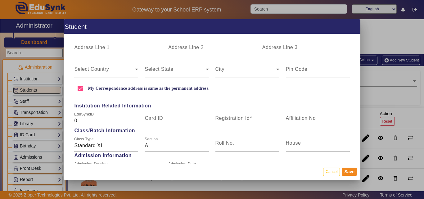
type input "9823642024"
click at [220, 119] on mat-label "Registration Id" at bounding box center [232, 118] width 34 height 5
click at [220, 119] on input "Registration Id" at bounding box center [247, 120] width 64 height 7
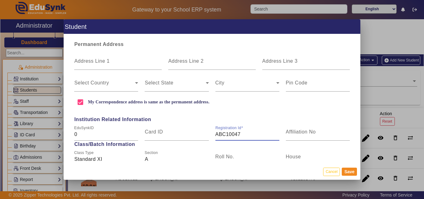
scroll to position [124, 0]
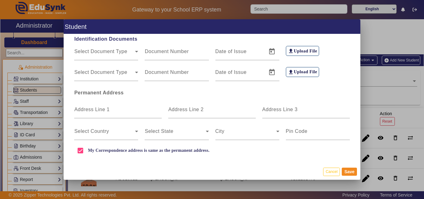
type input "ABC10047"
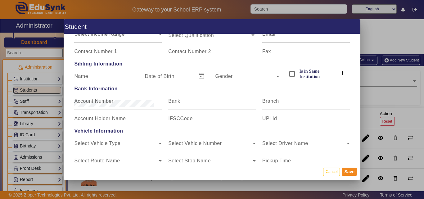
scroll to position [776, 0]
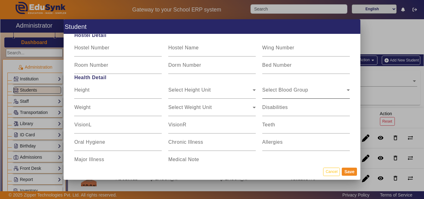
click at [297, 92] on span "Select Blood Group" at bounding box center [304, 92] width 84 height 7
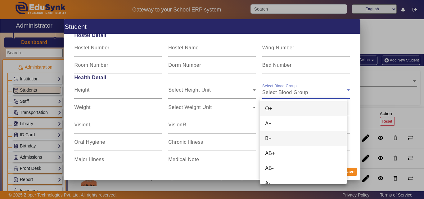
click at [282, 139] on mat-option "B+" at bounding box center [303, 138] width 86 height 15
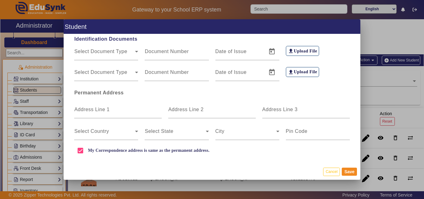
scroll to position [0, 0]
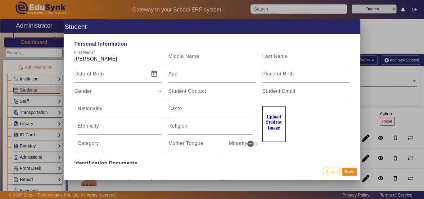
click at [276, 124] on u "Upload Student Image" at bounding box center [274, 122] width 16 height 15
click at [0, 0] on input "Upload Student Image" at bounding box center [0, 0] width 0 height 0
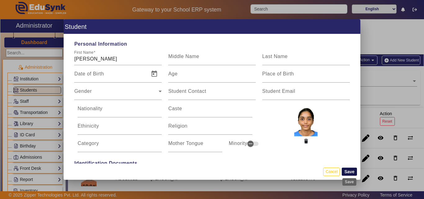
click at [347, 173] on button "Save" at bounding box center [349, 172] width 15 height 8
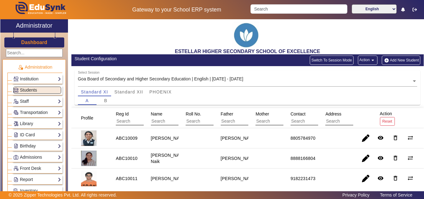
click at [399, 57] on button "Add New Student" at bounding box center [401, 60] width 39 height 9
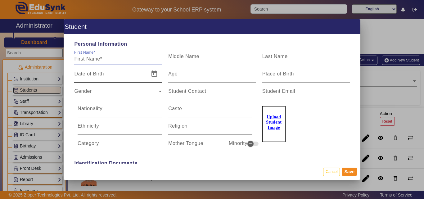
paste input "Thakkala Epshetha Reddy"
type input "Thakkala Epshetha Reddy"
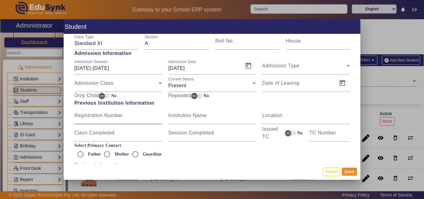
scroll to position [342, 0]
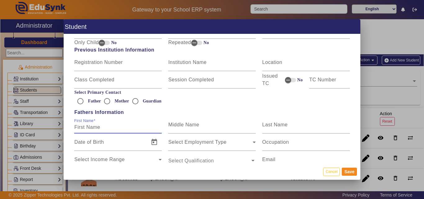
click at [108, 130] on input "First Name" at bounding box center [118, 127] width 88 height 7
paste input "[PERSON_NAME]"
type input "[PERSON_NAME]"
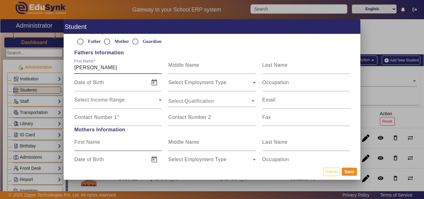
scroll to position [404, 0]
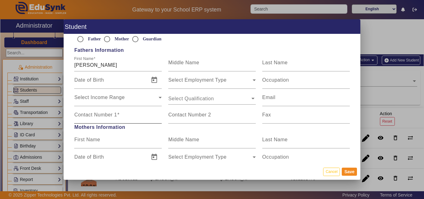
click at [116, 116] on mat-label "Contact Number 1" at bounding box center [95, 114] width 43 height 5
click at [116, 116] on input "Contact Number 1" at bounding box center [118, 117] width 88 height 7
paste input "9326128864"
type input "9326128864"
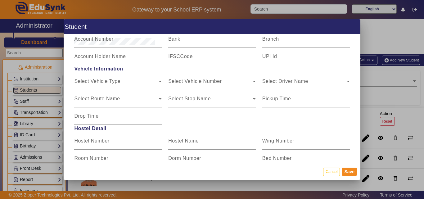
scroll to position [787, 0]
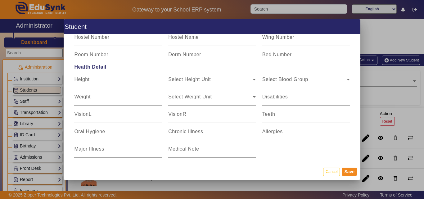
click at [314, 78] on div "Select Blood Group" at bounding box center [304, 81] width 84 height 7
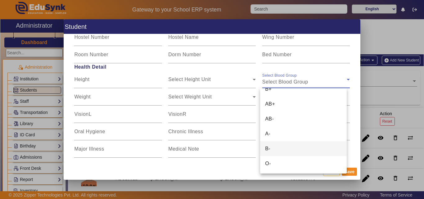
scroll to position [0, 0]
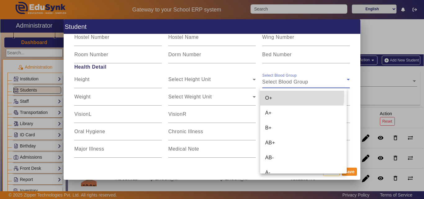
click at [290, 96] on mat-option "O+" at bounding box center [303, 98] width 86 height 15
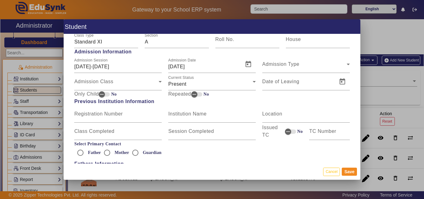
scroll to position [197, 0]
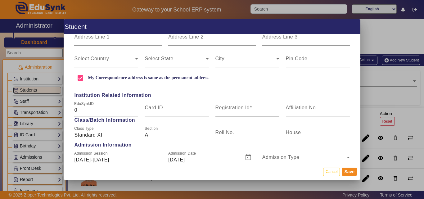
click at [225, 106] on mat-label "Registration Id" at bounding box center [232, 107] width 34 height 5
click at [225, 107] on input "Registration Id" at bounding box center [247, 110] width 64 height 7
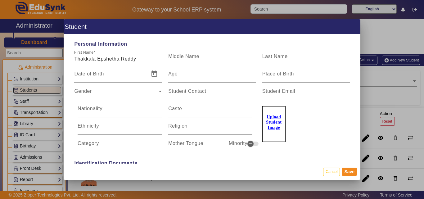
type input "ABC10050"
click at [273, 120] on label "Upload Student Image" at bounding box center [273, 124] width 23 height 36
click at [0, 0] on input "Upload Student Image" at bounding box center [0, 0] width 0 height 0
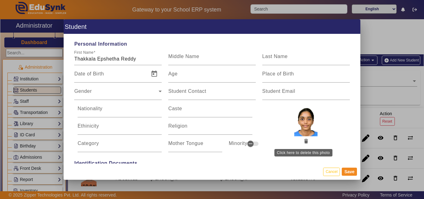
click at [303, 143] on button "button" at bounding box center [306, 141] width 11 height 11
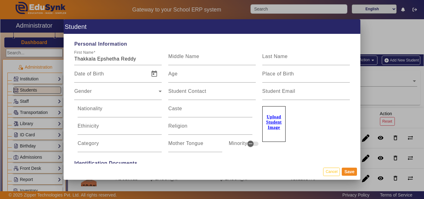
click at [279, 122] on u "Upload Student Image" at bounding box center [274, 122] width 16 height 15
click at [0, 0] on input "Upload Student Image" at bounding box center [0, 0] width 0 height 0
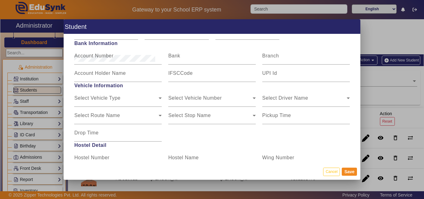
scroll to position [663, 0]
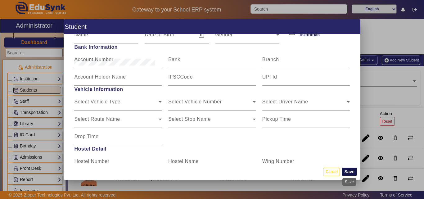
click at [351, 175] on button "Save" at bounding box center [349, 172] width 15 height 8
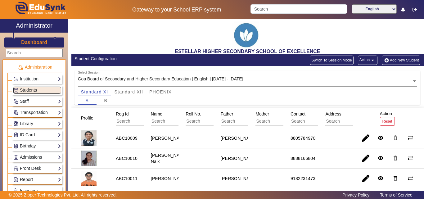
click at [45, 135] on link "ID Card" at bounding box center [37, 134] width 48 height 7
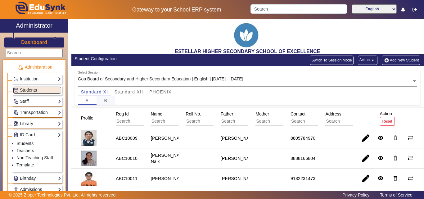
click at [109, 102] on div "B" at bounding box center [106, 100] width 19 height 9
